Goal: Task Accomplishment & Management: Manage account settings

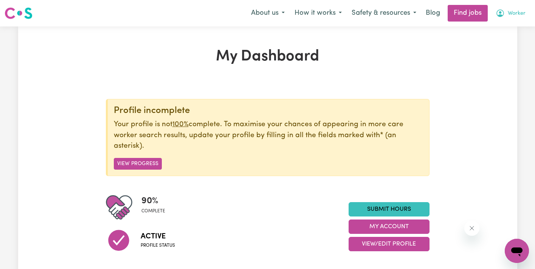
click at [516, 10] on span "Worker" at bounding box center [516, 13] width 18 height 8
click at [506, 36] on link "My Account" at bounding box center [500, 29] width 60 height 14
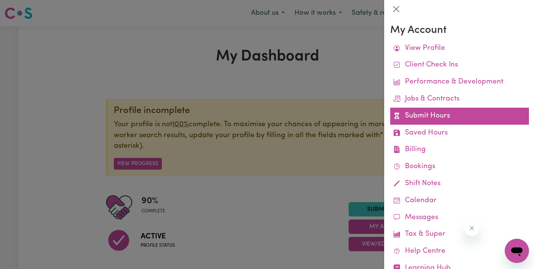
scroll to position [5, 0]
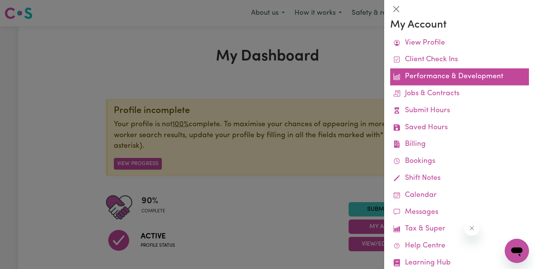
click at [480, 72] on link "Performance & Development" at bounding box center [459, 76] width 139 height 17
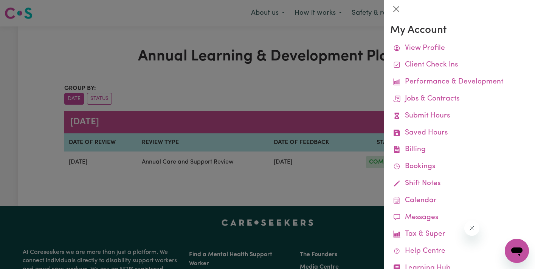
click at [267, 90] on div at bounding box center [267, 134] width 535 height 269
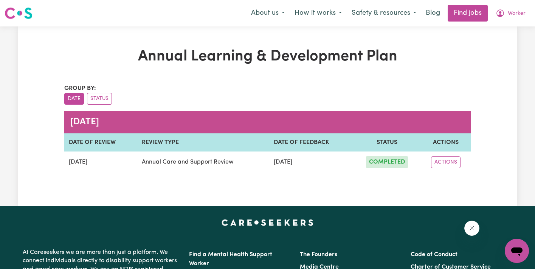
click at [436, 163] on div "ACTIONS" at bounding box center [445, 162] width 41 height 12
click at [445, 161] on button "ACTIONS" at bounding box center [445, 162] width 29 height 12
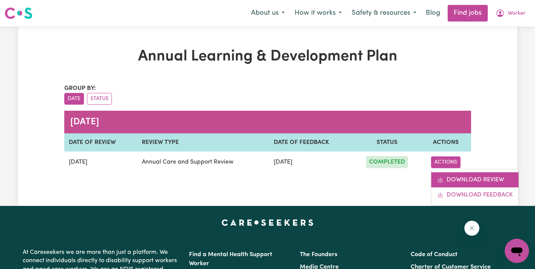
click at [453, 179] on link "DOWNLOAD REVIEW" at bounding box center [474, 179] width 87 height 15
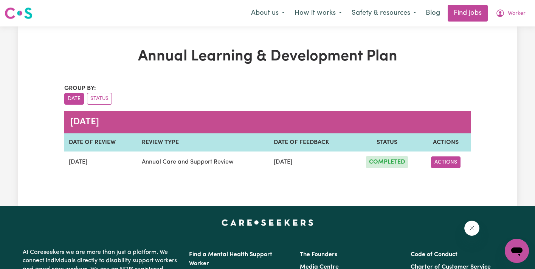
click at [450, 161] on button "ACTIONS" at bounding box center [445, 162] width 29 height 12
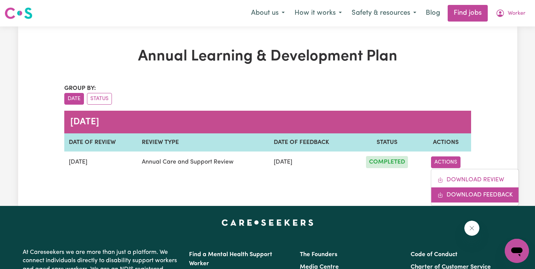
click at [452, 194] on link "DOWNLOAD FEEDBACK" at bounding box center [474, 194] width 87 height 15
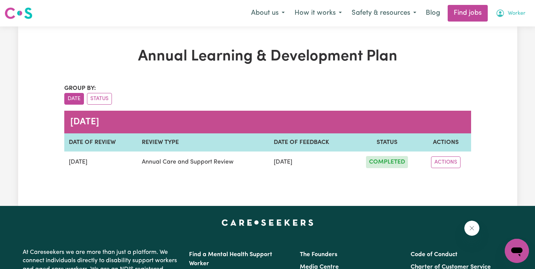
click at [514, 14] on span "Worker" at bounding box center [516, 13] width 18 height 8
click at [511, 32] on link "My Account" at bounding box center [500, 29] width 60 height 14
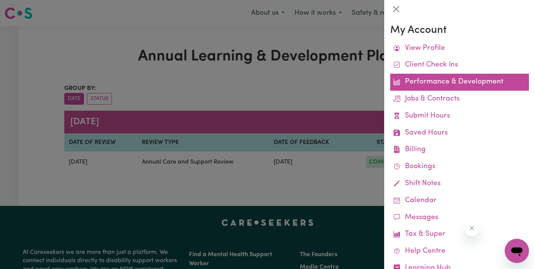
click at [467, 79] on link "Performance & Development" at bounding box center [459, 82] width 139 height 17
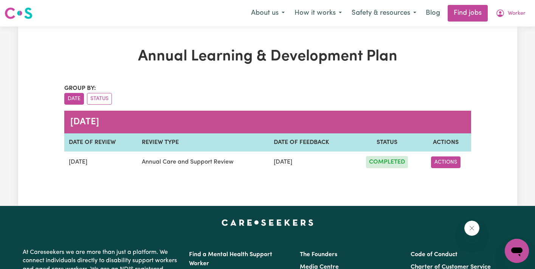
click at [439, 161] on button "ACTIONS" at bounding box center [445, 162] width 29 height 12
click at [522, 10] on span "Worker" at bounding box center [516, 13] width 18 height 8
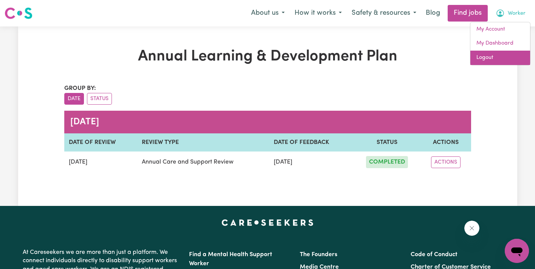
click at [510, 57] on link "Logout" at bounding box center [500, 58] width 60 height 14
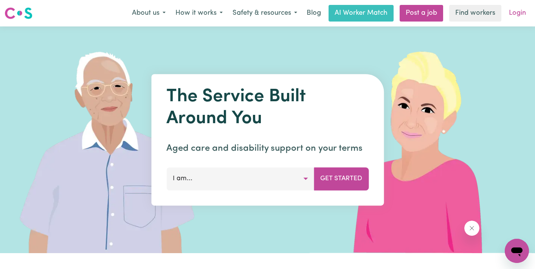
click at [521, 12] on link "Login" at bounding box center [517, 13] width 26 height 17
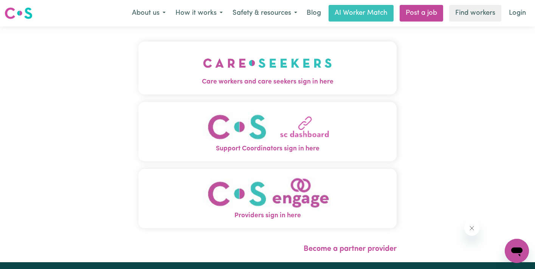
click at [267, 76] on img "Care workers and care seekers sign in here" at bounding box center [267, 63] width 129 height 28
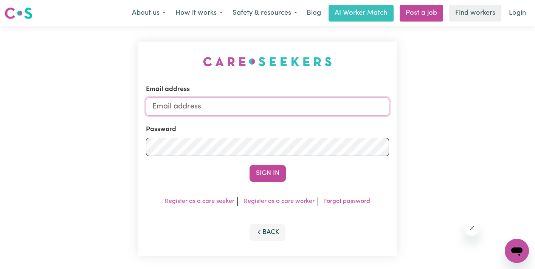
type input "[EMAIL_ADDRESS][DOMAIN_NAME]"
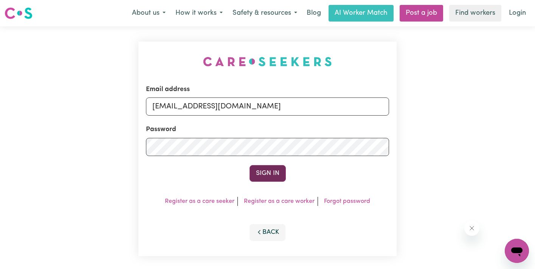
click at [283, 176] on button "Sign In" at bounding box center [267, 173] width 36 height 17
